Goal: Information Seeking & Learning: Learn about a topic

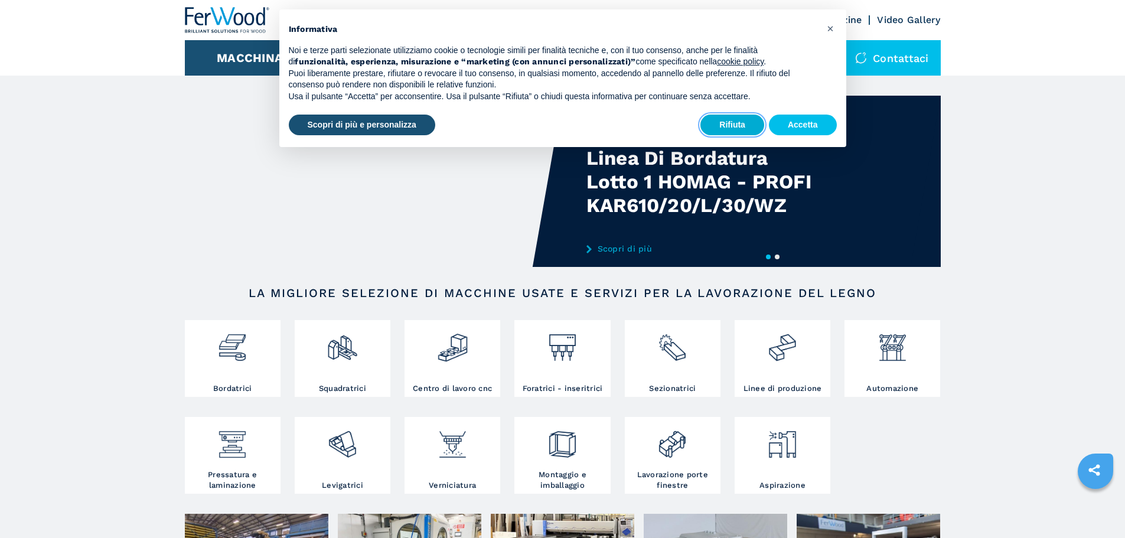
click at [754, 131] on button "Rifiuta" at bounding box center [733, 125] width 64 height 21
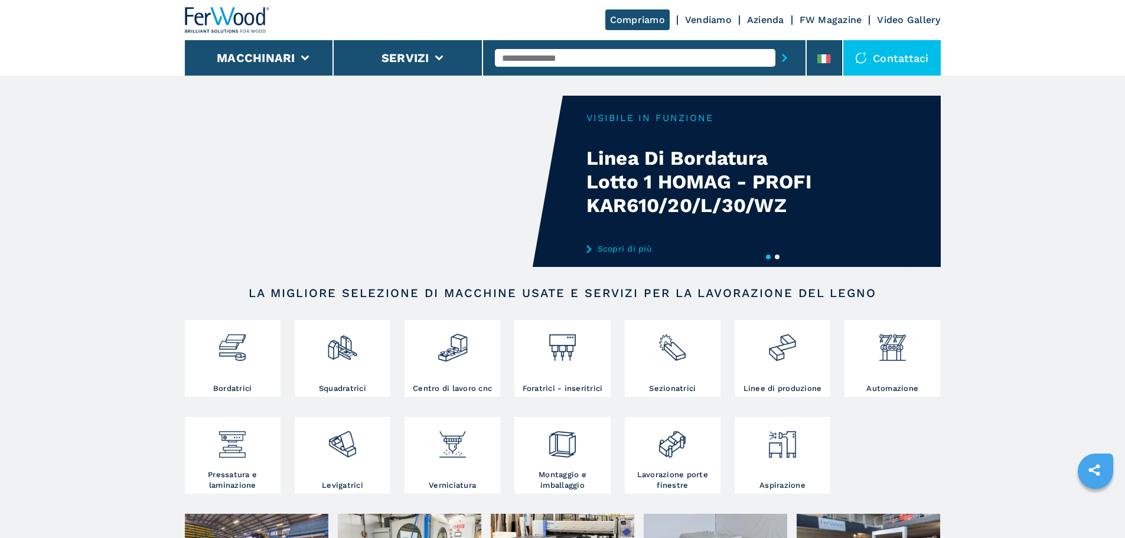
click at [275, 61] on button "Macchinari" at bounding box center [256, 58] width 79 height 14
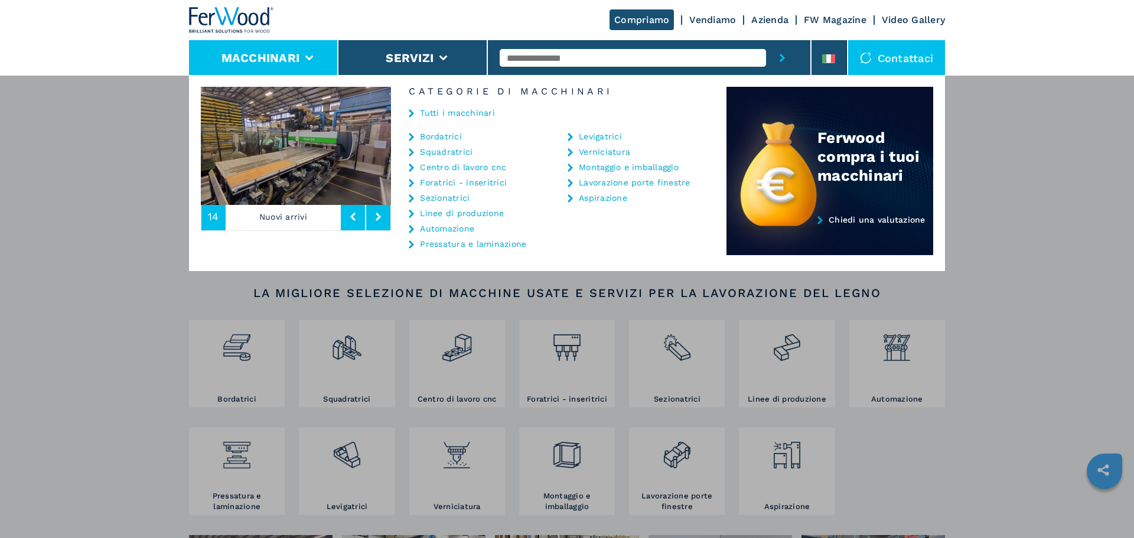
click at [704, 48] on div at bounding box center [649, 57] width 299 height 35
click at [693, 63] on input "text" at bounding box center [633, 58] width 266 height 18
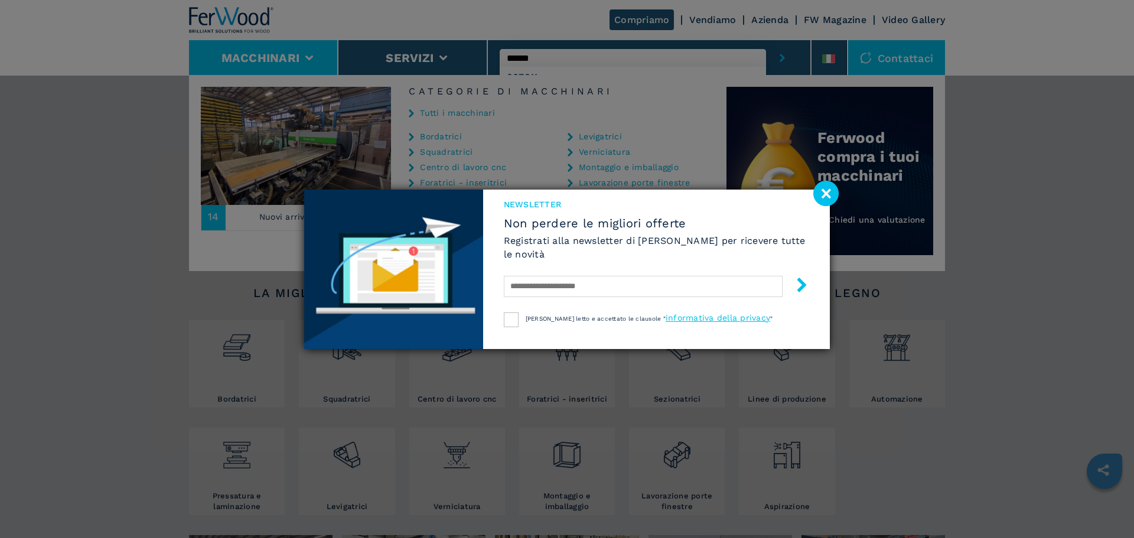
type input "******"
click at [766, 40] on button "submit-button" at bounding box center [782, 57] width 32 height 35
click at [833, 188] on image at bounding box center [825, 193] width 25 height 25
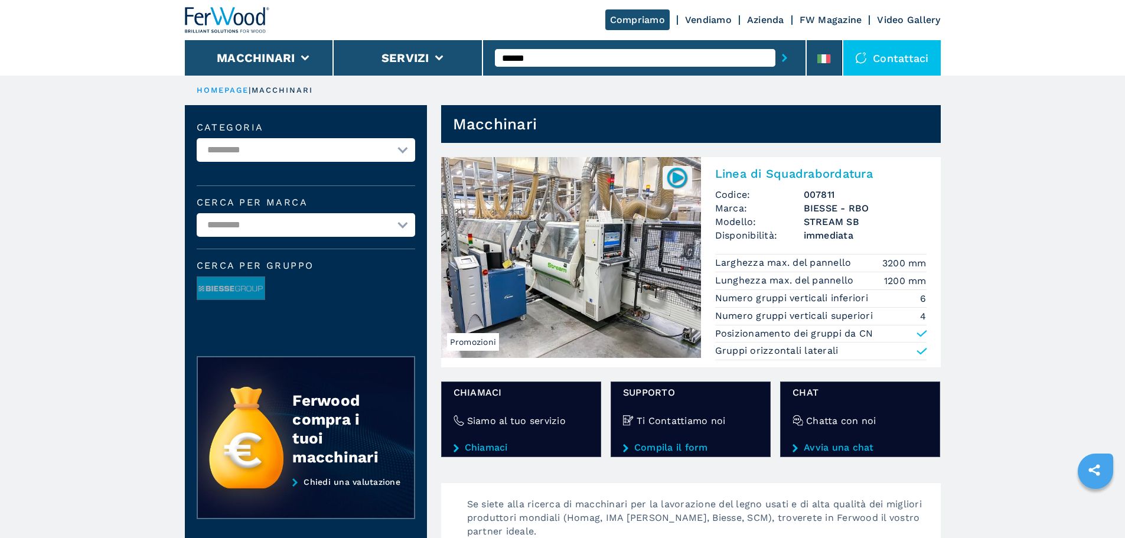
click at [758, 250] on div "Linea di Squadrabordatura Codice: 007811 Marca: BIESSE - RBO Modello: STREAM SB…" at bounding box center [821, 262] width 240 height 210
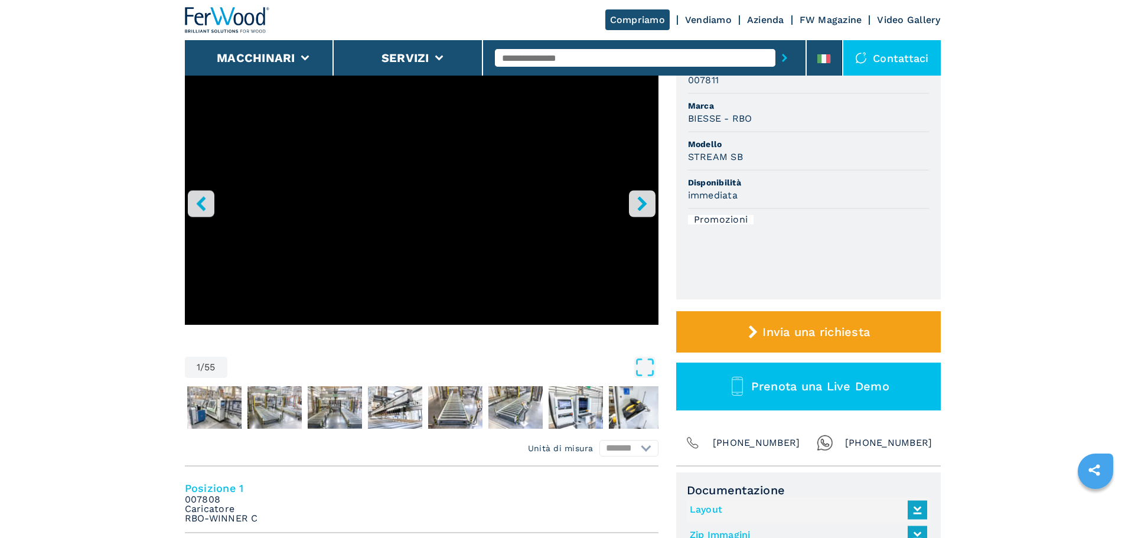
scroll to position [59, 0]
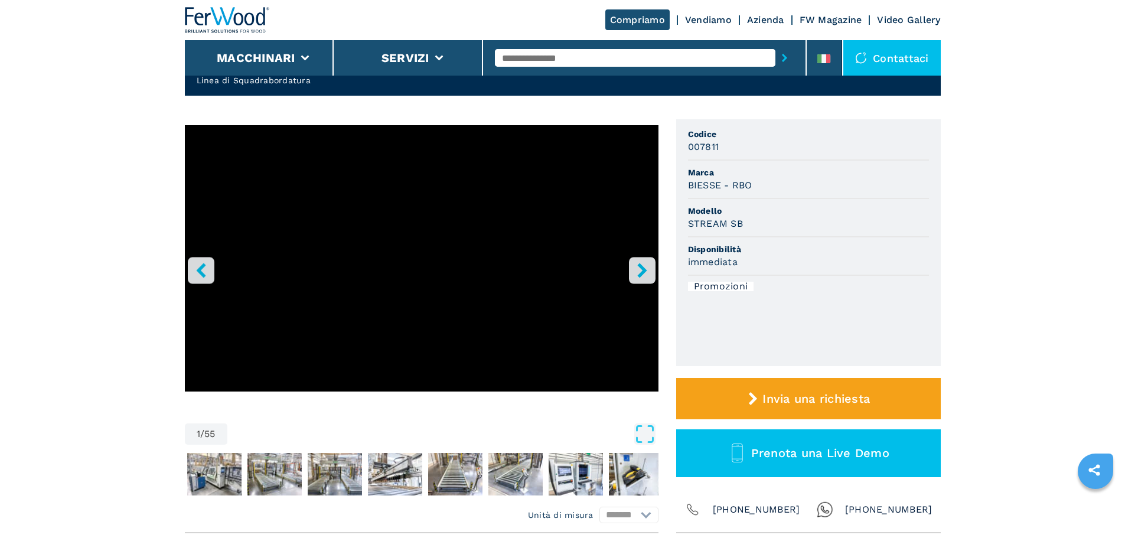
click at [641, 269] on icon "right-button" at bounding box center [641, 270] width 9 height 15
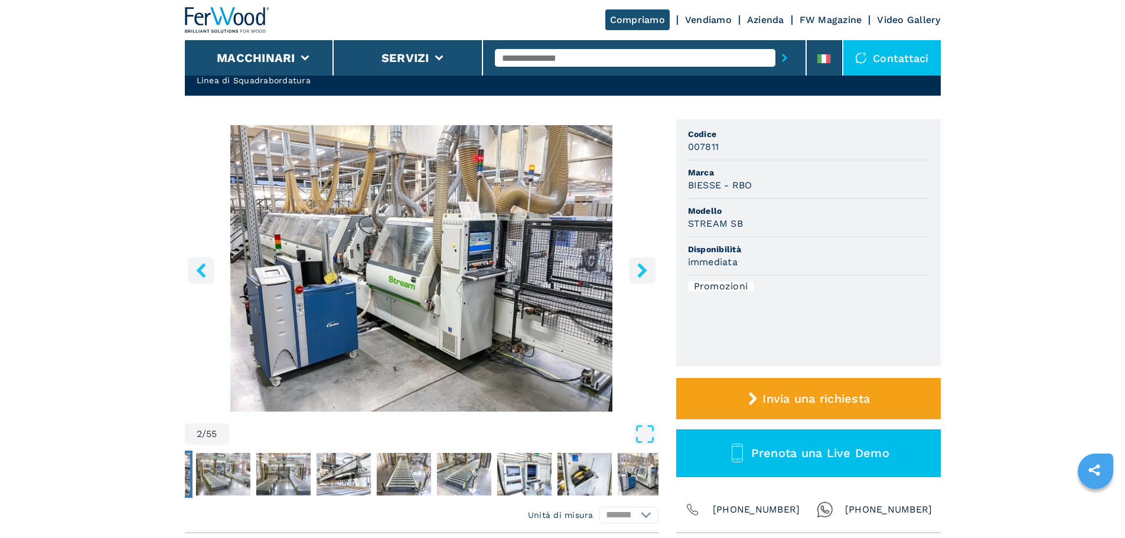
click at [641, 269] on icon "right-button" at bounding box center [641, 270] width 9 height 15
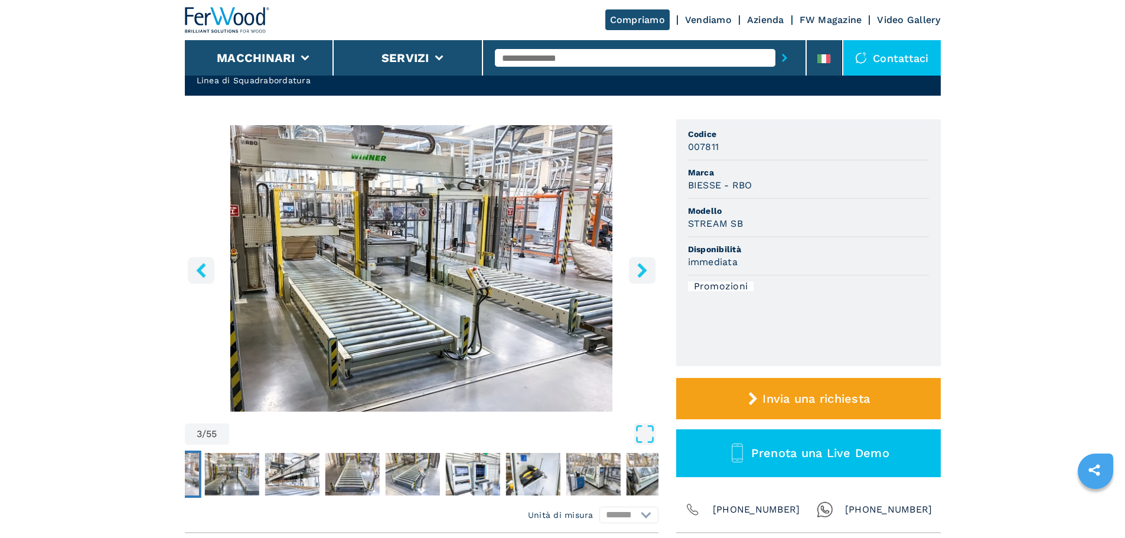
click at [641, 269] on icon "right-button" at bounding box center [641, 270] width 9 height 15
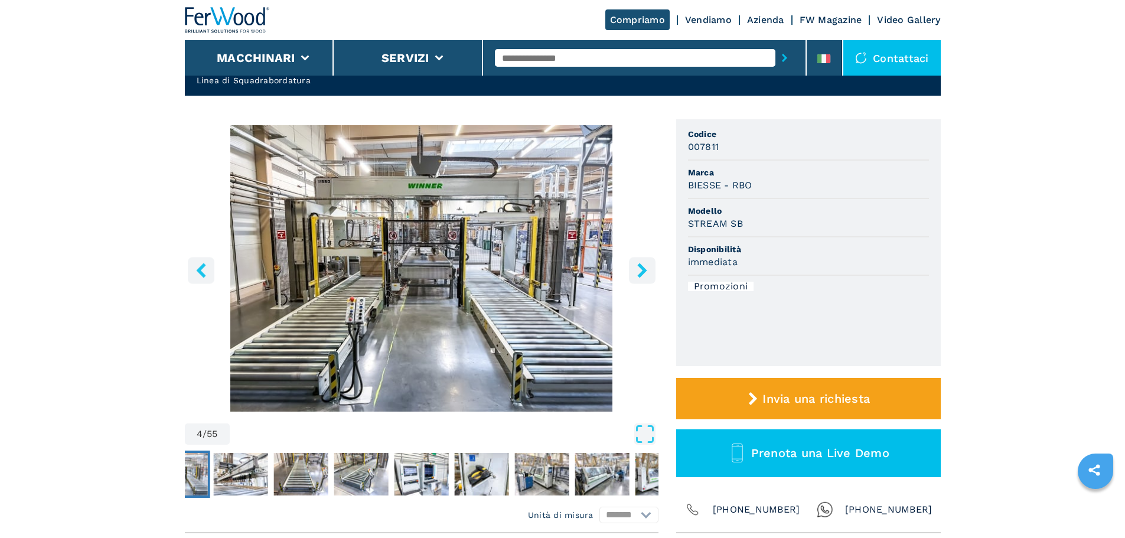
click at [641, 269] on icon "right-button" at bounding box center [641, 270] width 9 height 15
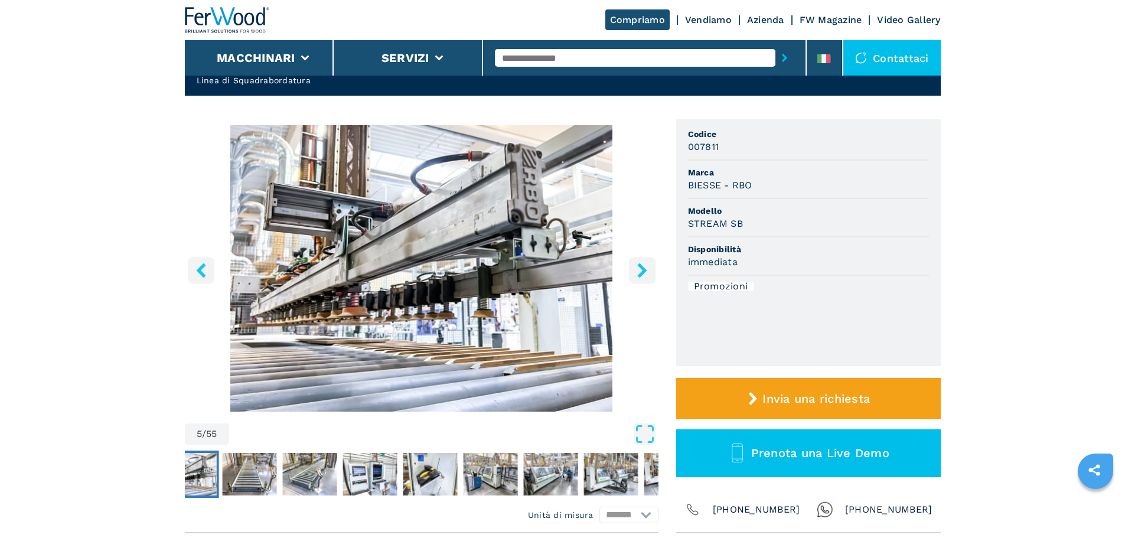
click at [641, 269] on icon "right-button" at bounding box center [641, 270] width 9 height 15
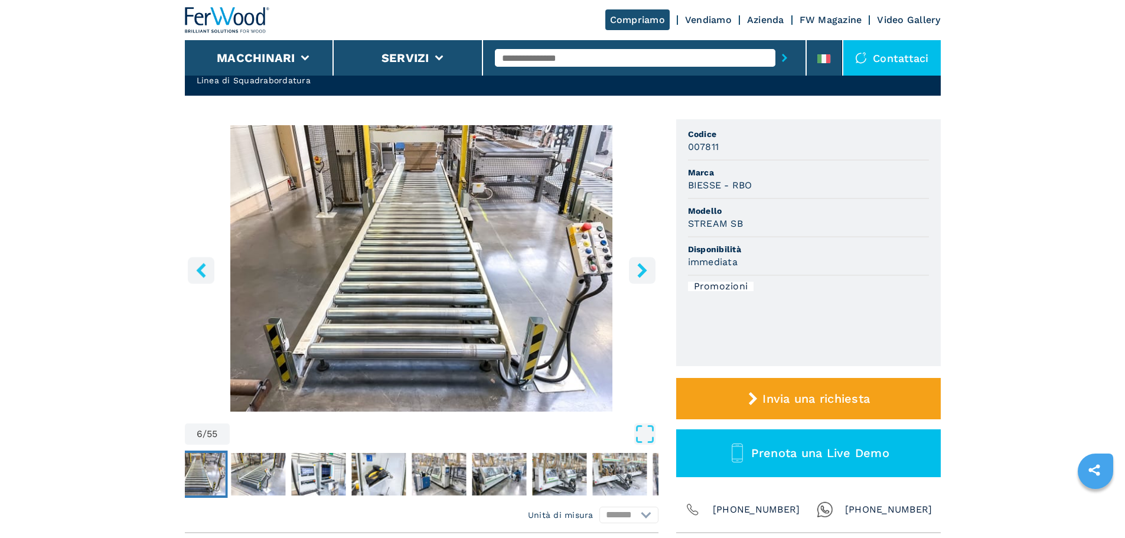
click at [641, 269] on icon "right-button" at bounding box center [641, 270] width 9 height 15
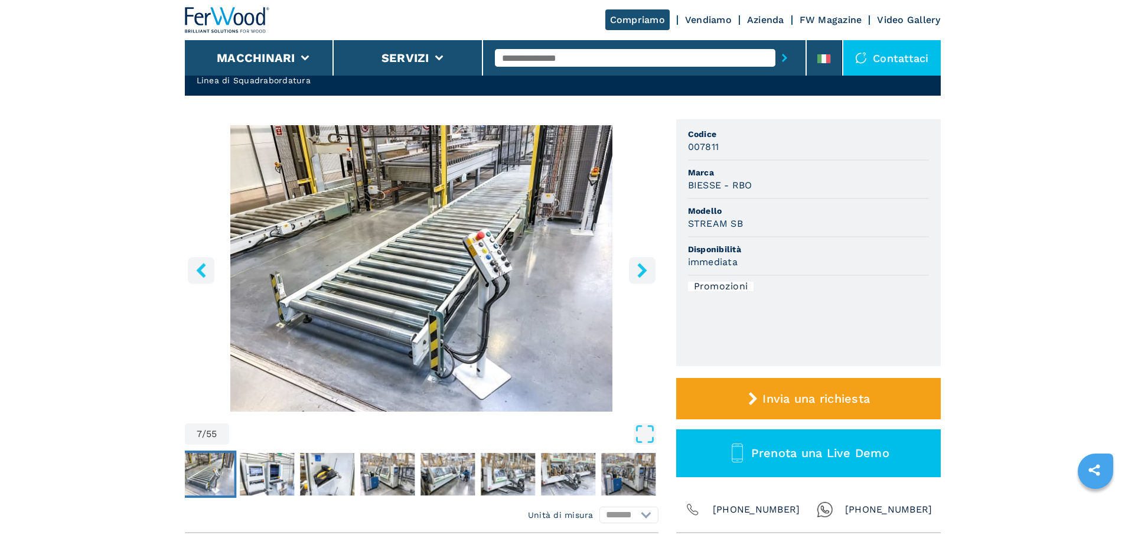
click at [641, 269] on icon "right-button" at bounding box center [641, 270] width 9 height 15
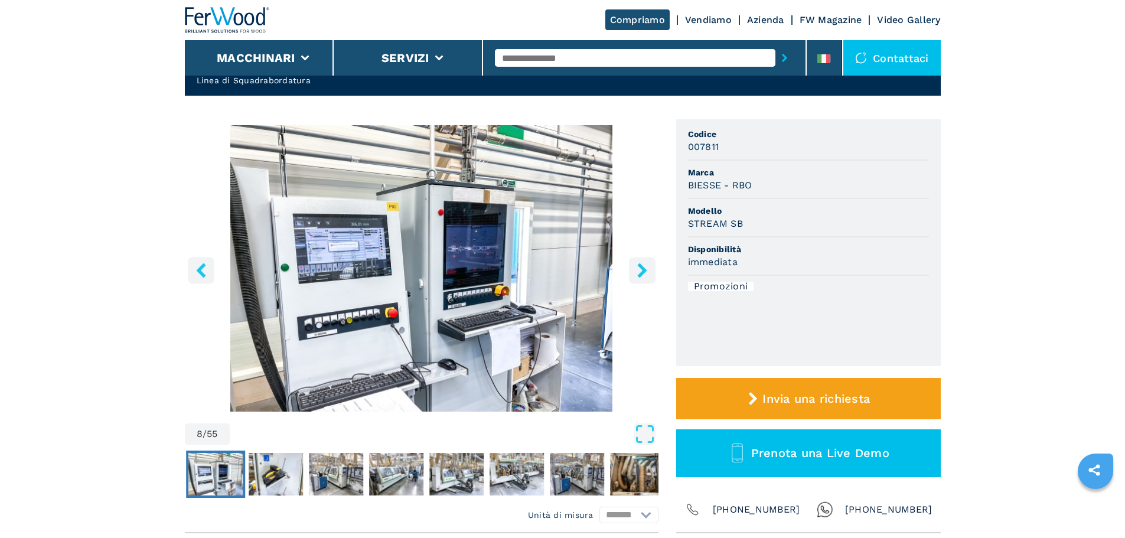
click at [641, 269] on icon "right-button" at bounding box center [641, 270] width 9 height 15
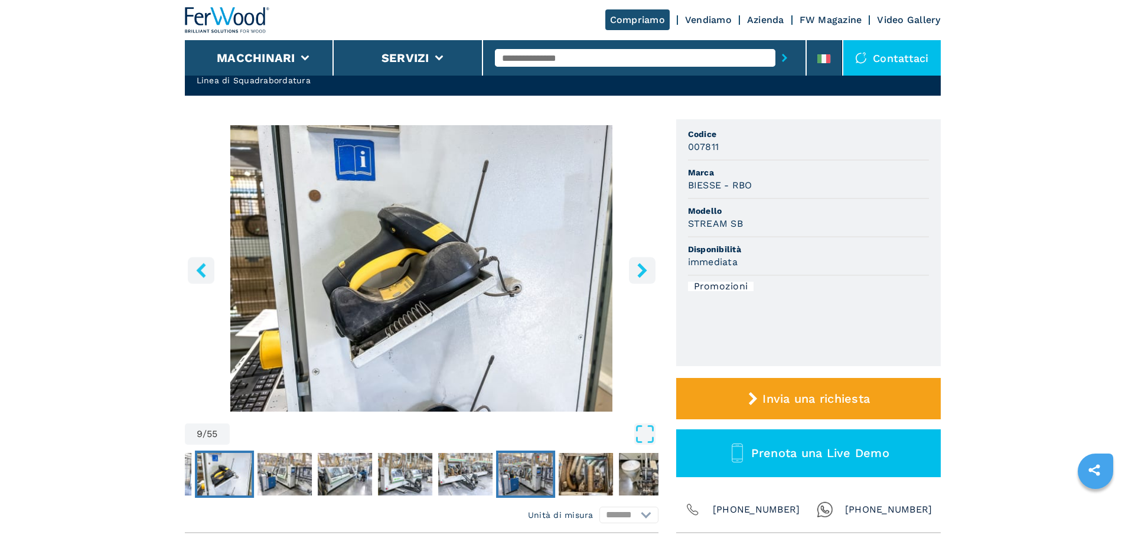
click at [513, 476] on img "Go to Slide 14" at bounding box center [526, 474] width 54 height 43
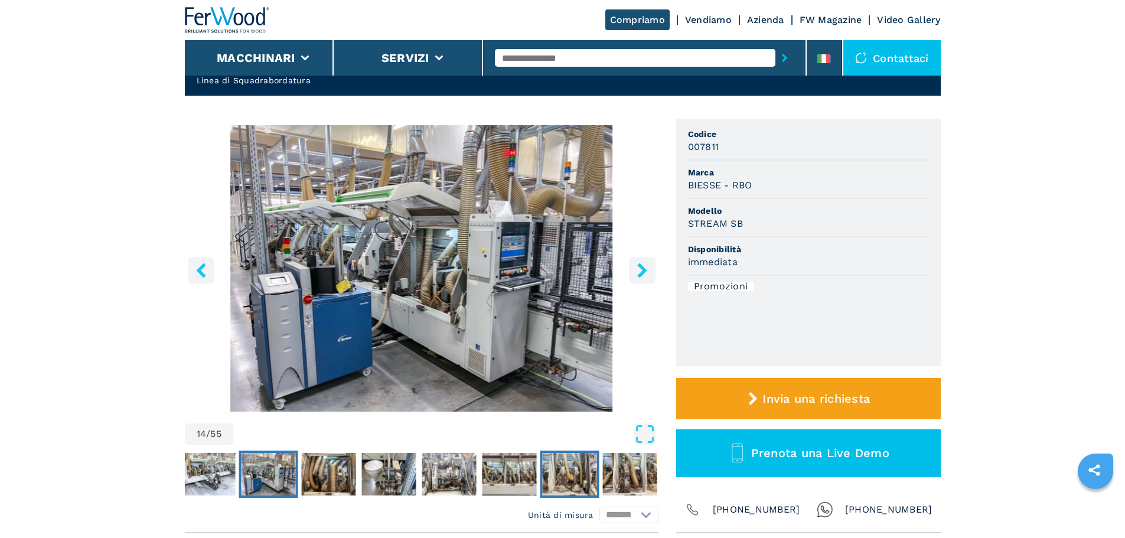
click at [581, 477] on img "Go to Slide 19" at bounding box center [569, 474] width 54 height 43
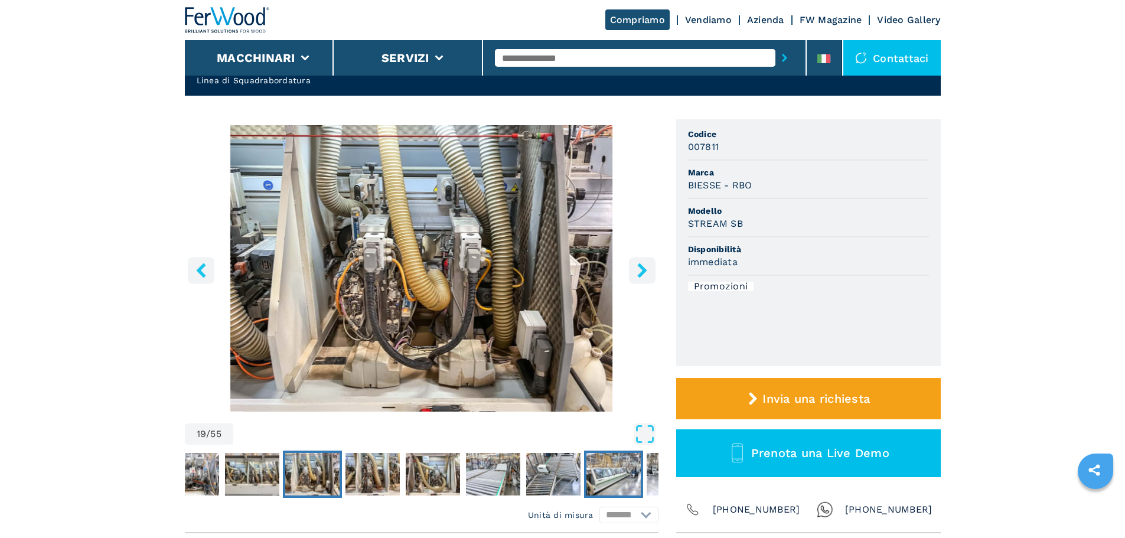
click at [612, 474] on img "Go to Slide 24" at bounding box center [614, 474] width 54 height 43
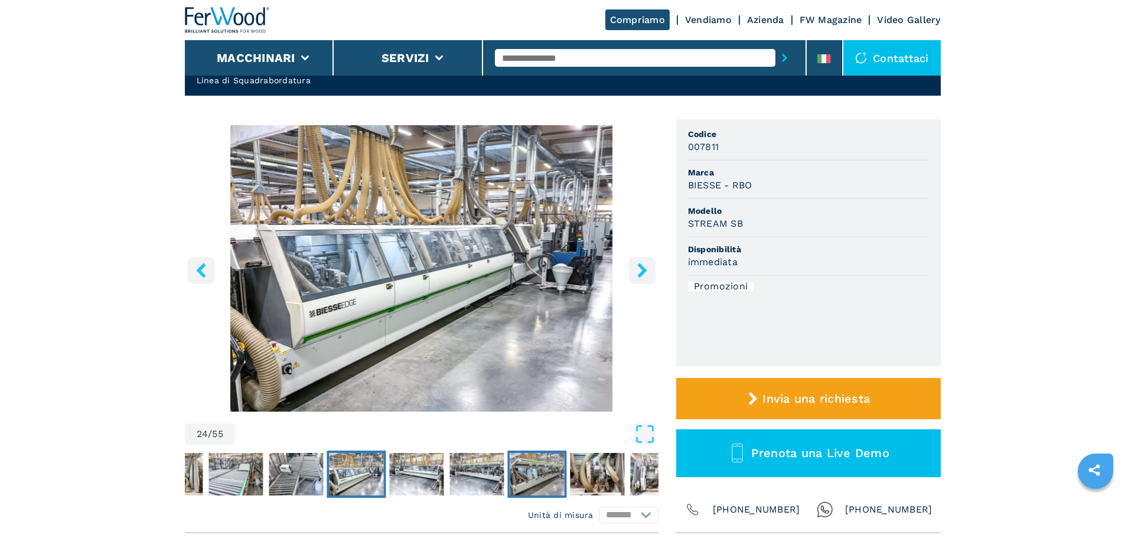
click at [552, 471] on img "Go to Slide 27" at bounding box center [537, 474] width 54 height 43
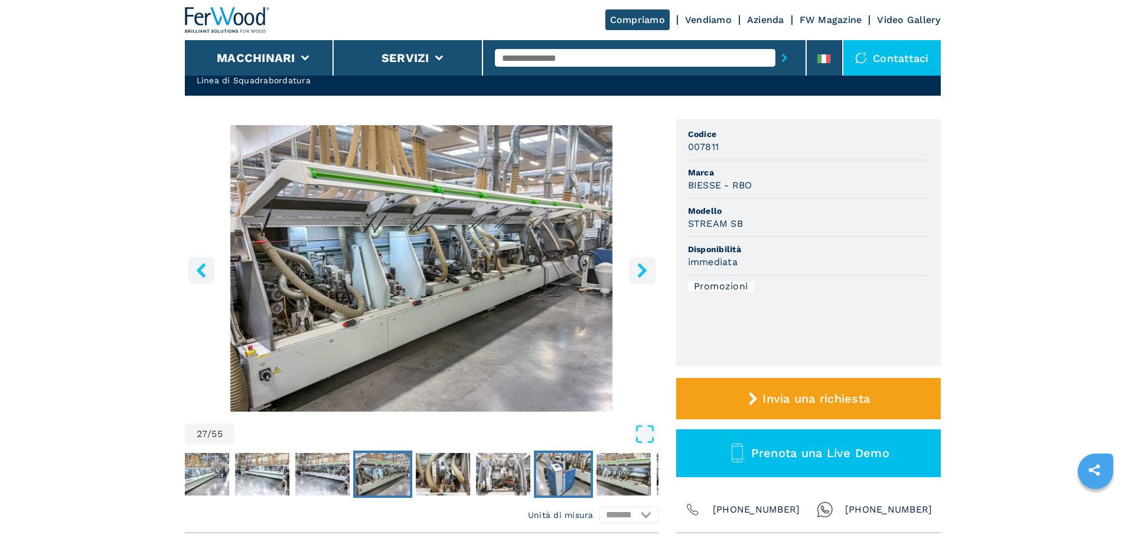
click at [567, 471] on img "Go to Slide 30" at bounding box center [563, 474] width 54 height 43
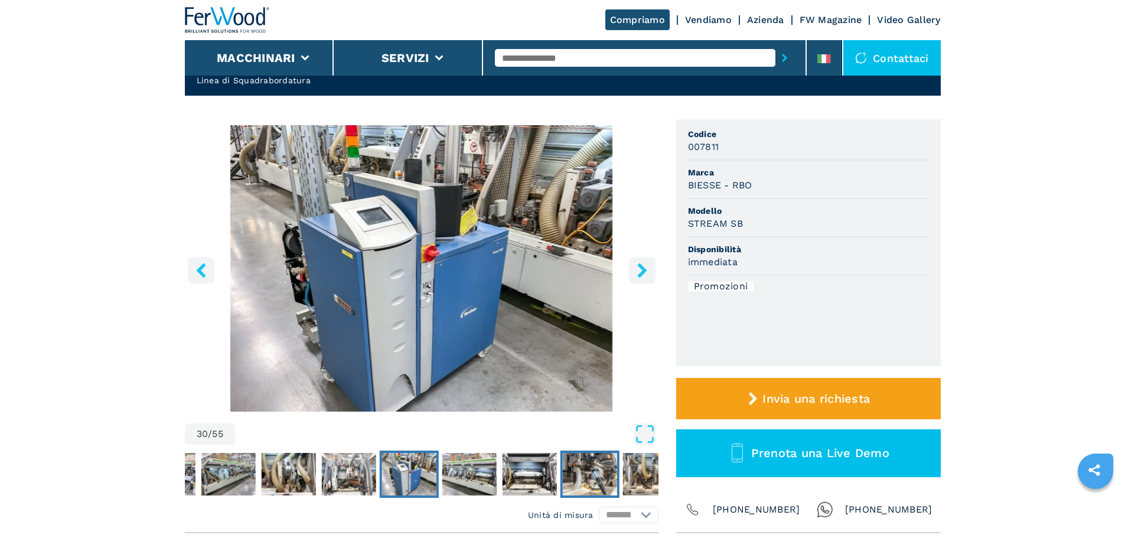
click at [567, 470] on img "Go to Slide 33" at bounding box center [589, 474] width 54 height 43
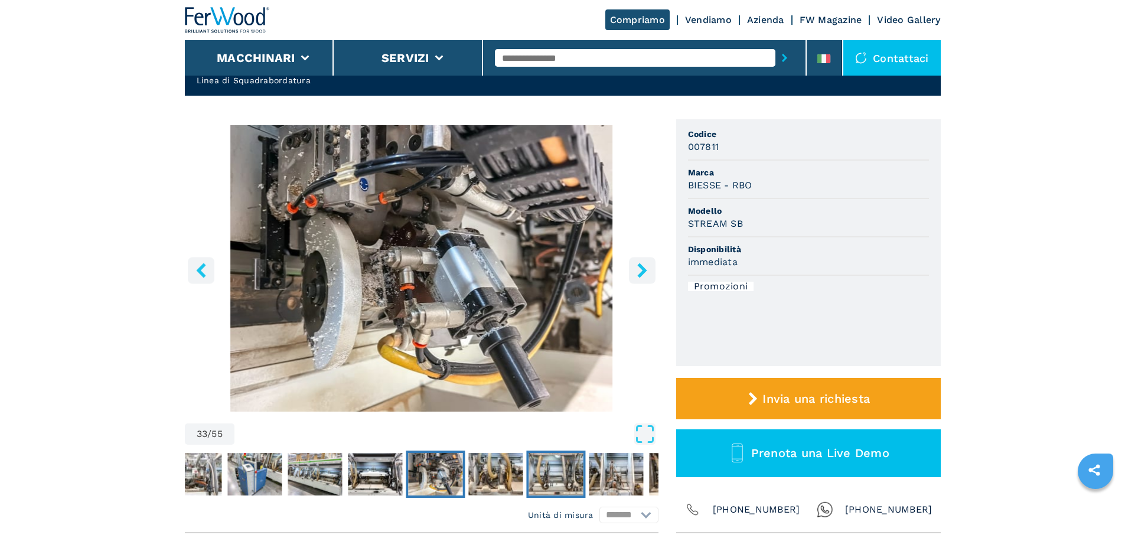
click at [567, 470] on img "Go to Slide 35" at bounding box center [556, 474] width 54 height 43
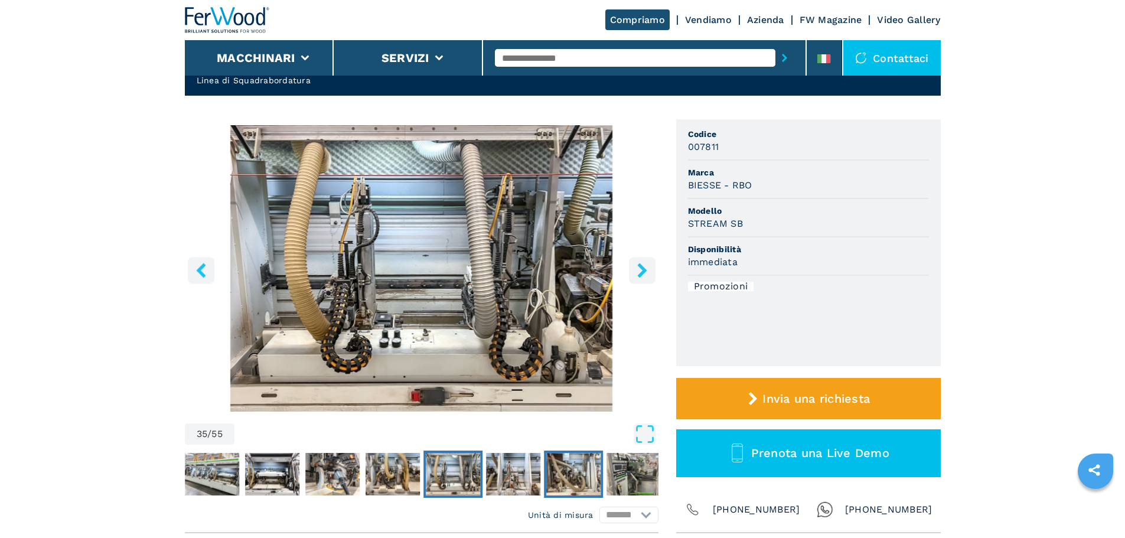
click at [590, 470] on img "Go to Slide 37" at bounding box center [573, 474] width 54 height 43
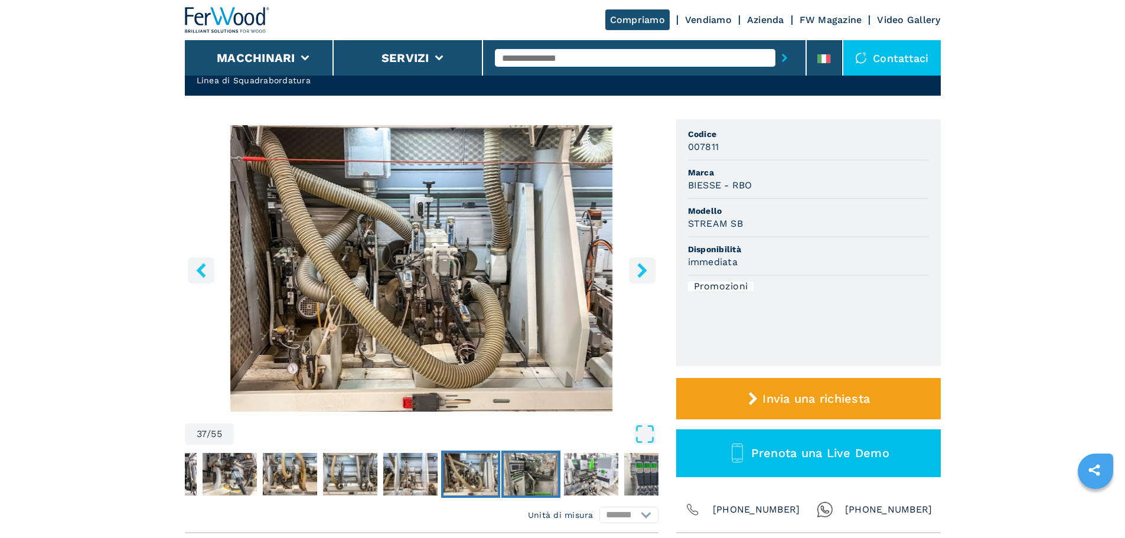
click at [552, 469] on img "Go to Slide 38" at bounding box center [531, 474] width 54 height 43
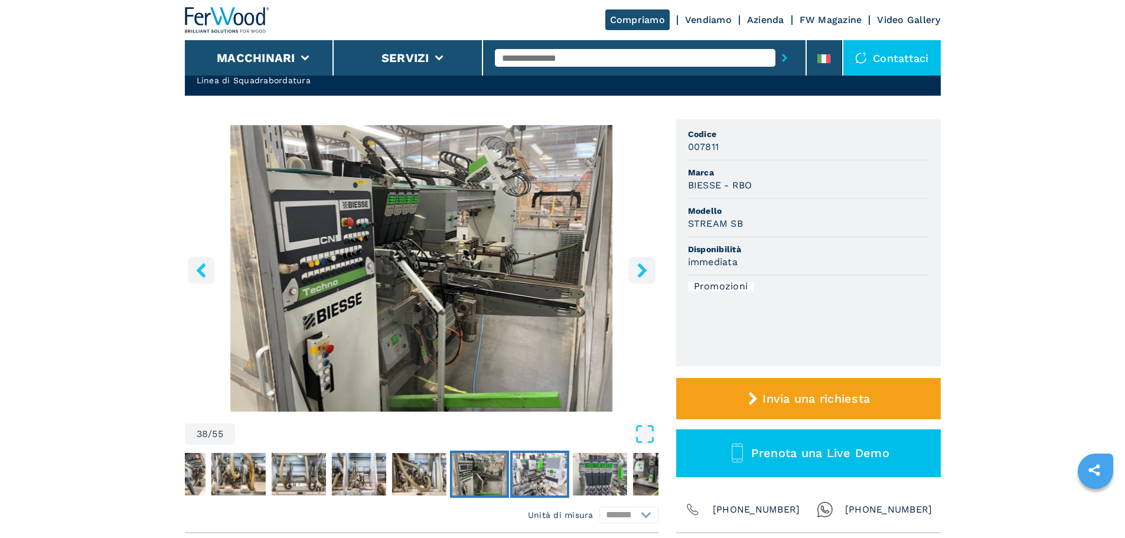
click at [532, 473] on img "Go to Slide 39" at bounding box center [539, 474] width 54 height 43
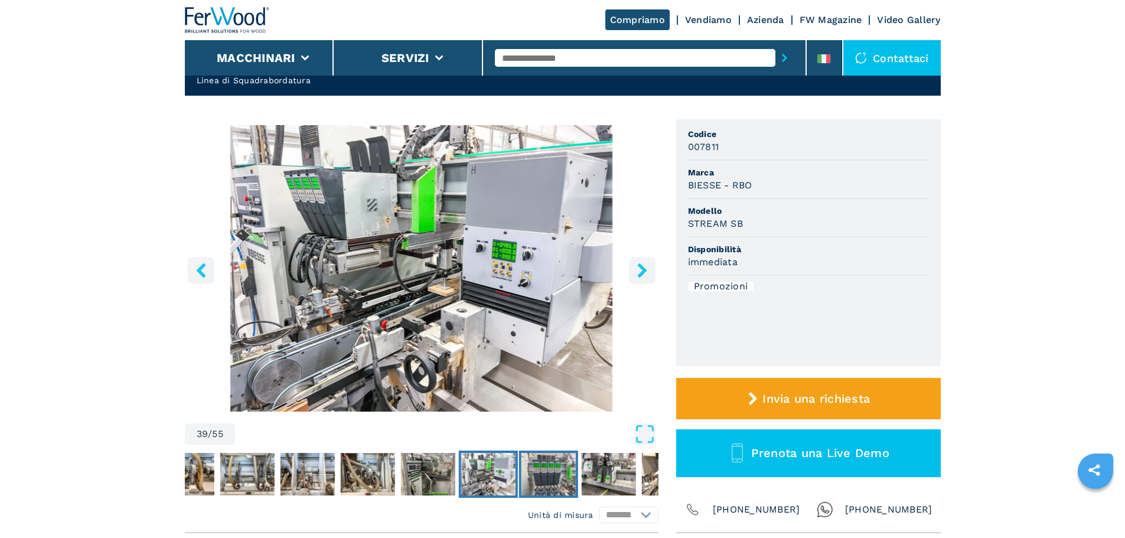
click at [559, 481] on img "Go to Slide 40" at bounding box center [548, 474] width 54 height 43
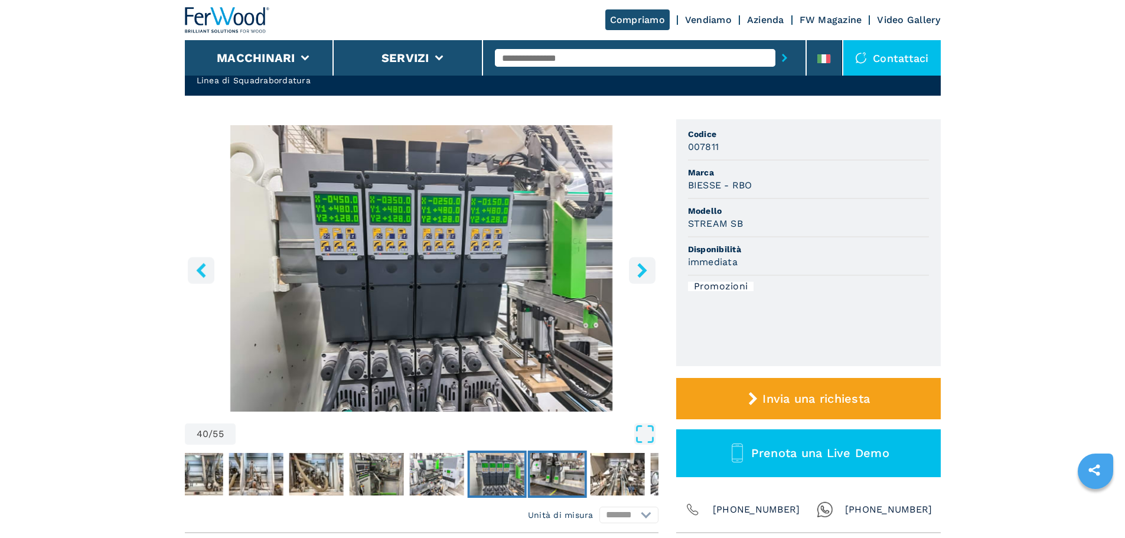
click at [571, 480] on img "Go to Slide 41" at bounding box center [557, 474] width 54 height 43
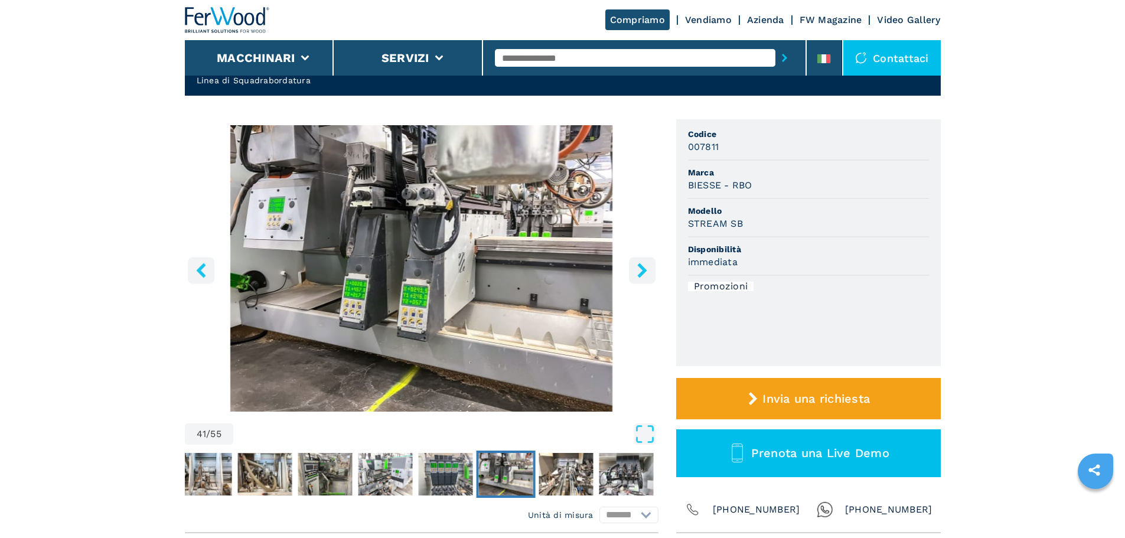
click at [538, 61] on input "text" at bounding box center [635, 58] width 281 height 18
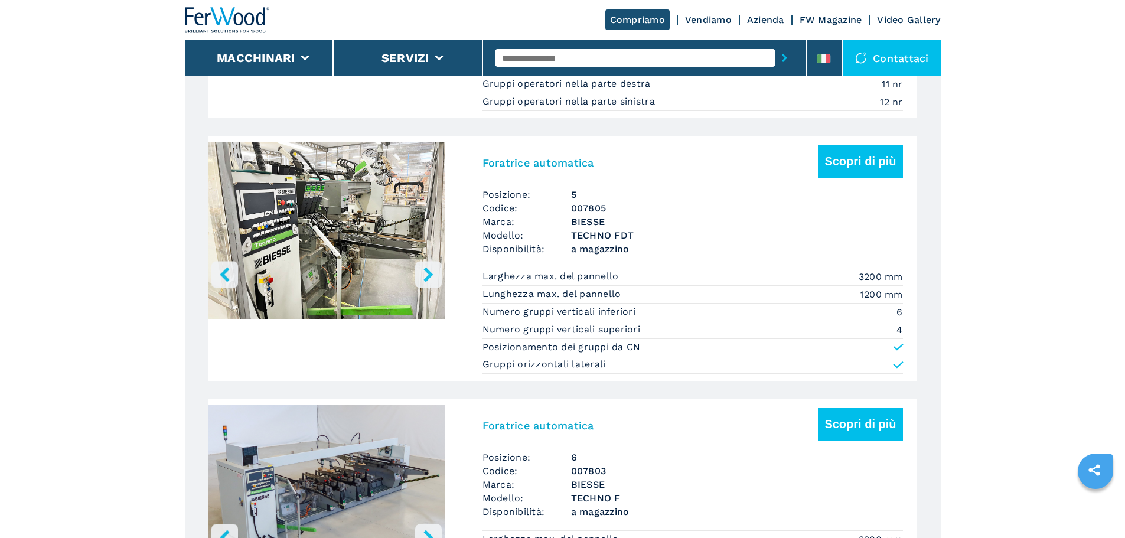
scroll to position [2127, 0]
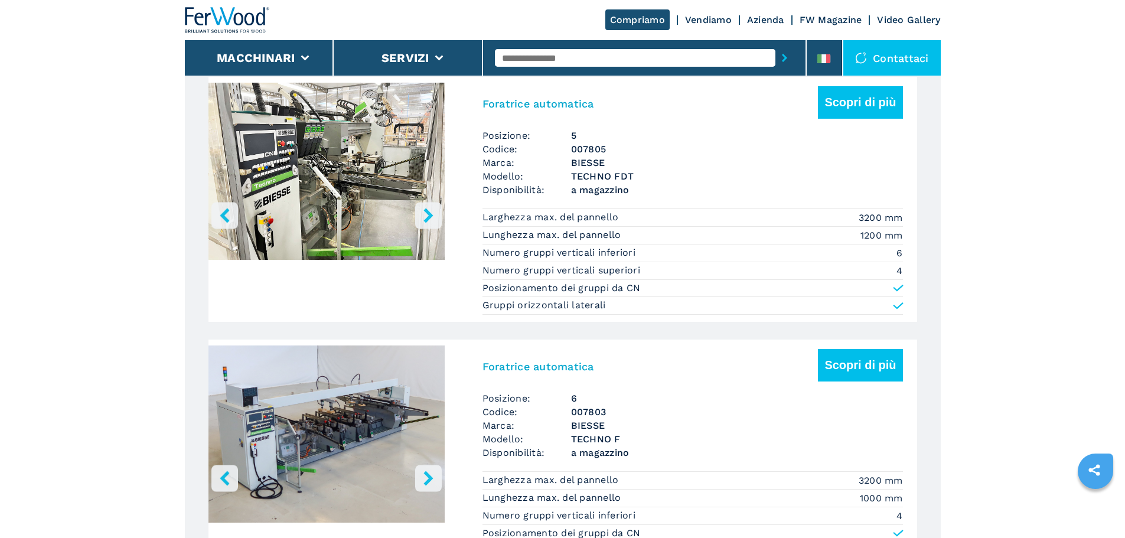
click at [427, 223] on icon "right-button" at bounding box center [428, 215] width 9 height 15
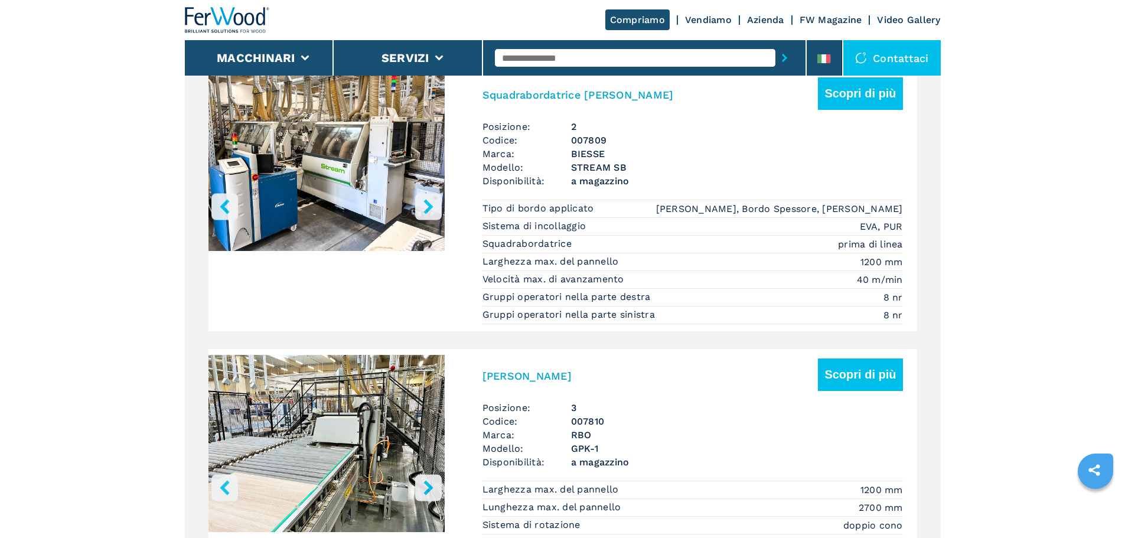
scroll to position [1300, 0]
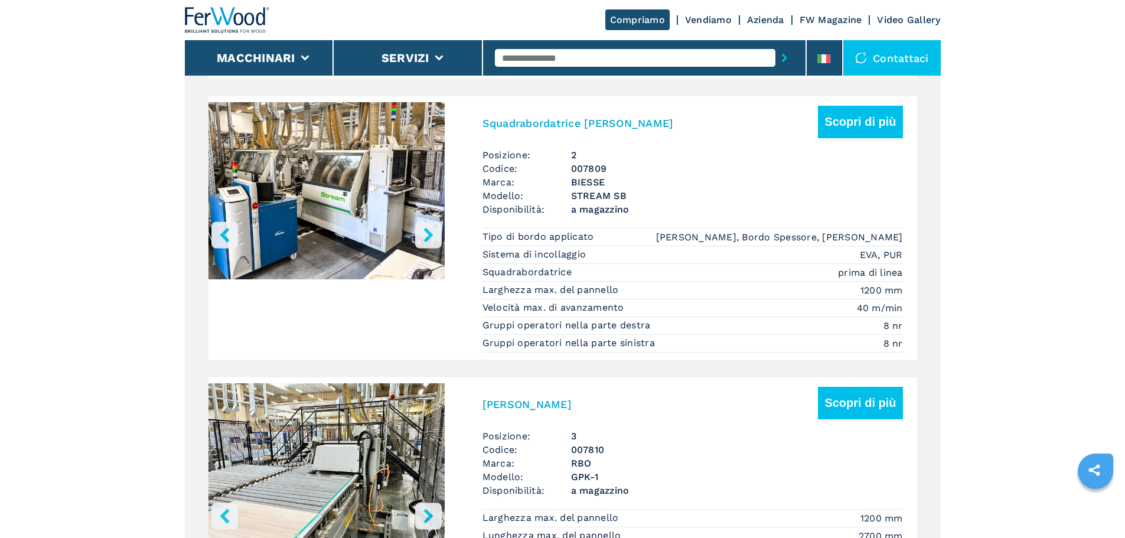
click at [429, 240] on icon "right-button" at bounding box center [428, 234] width 9 height 15
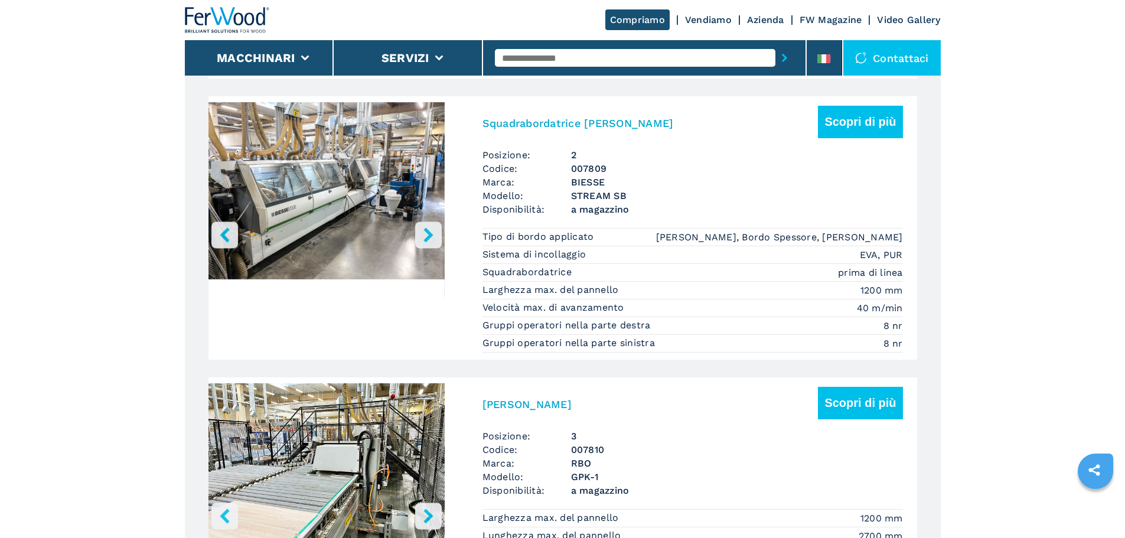
click at [429, 240] on icon "right-button" at bounding box center [428, 234] width 9 height 15
